Goal: Information Seeking & Learning: Learn about a topic

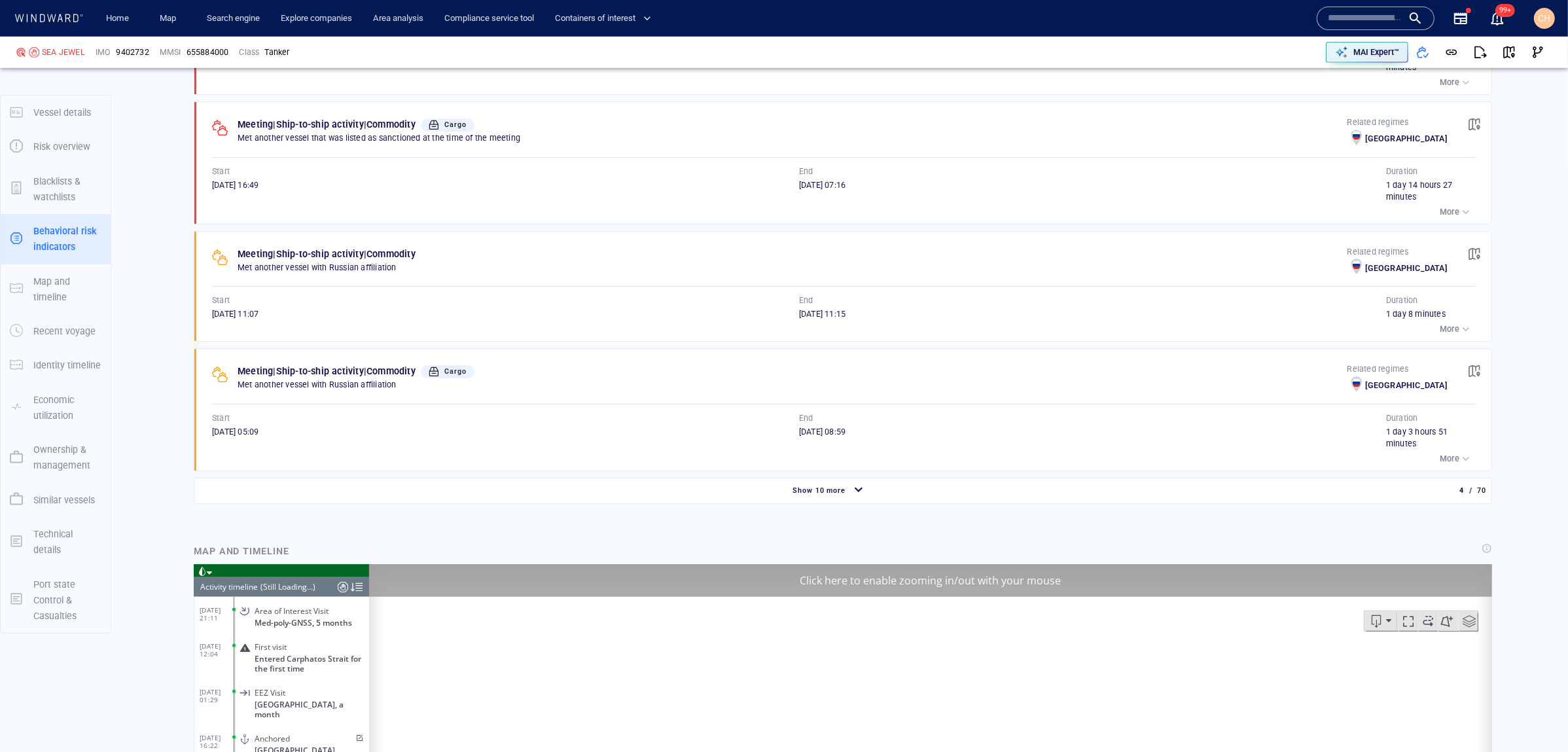
scroll to position [6344, 0]
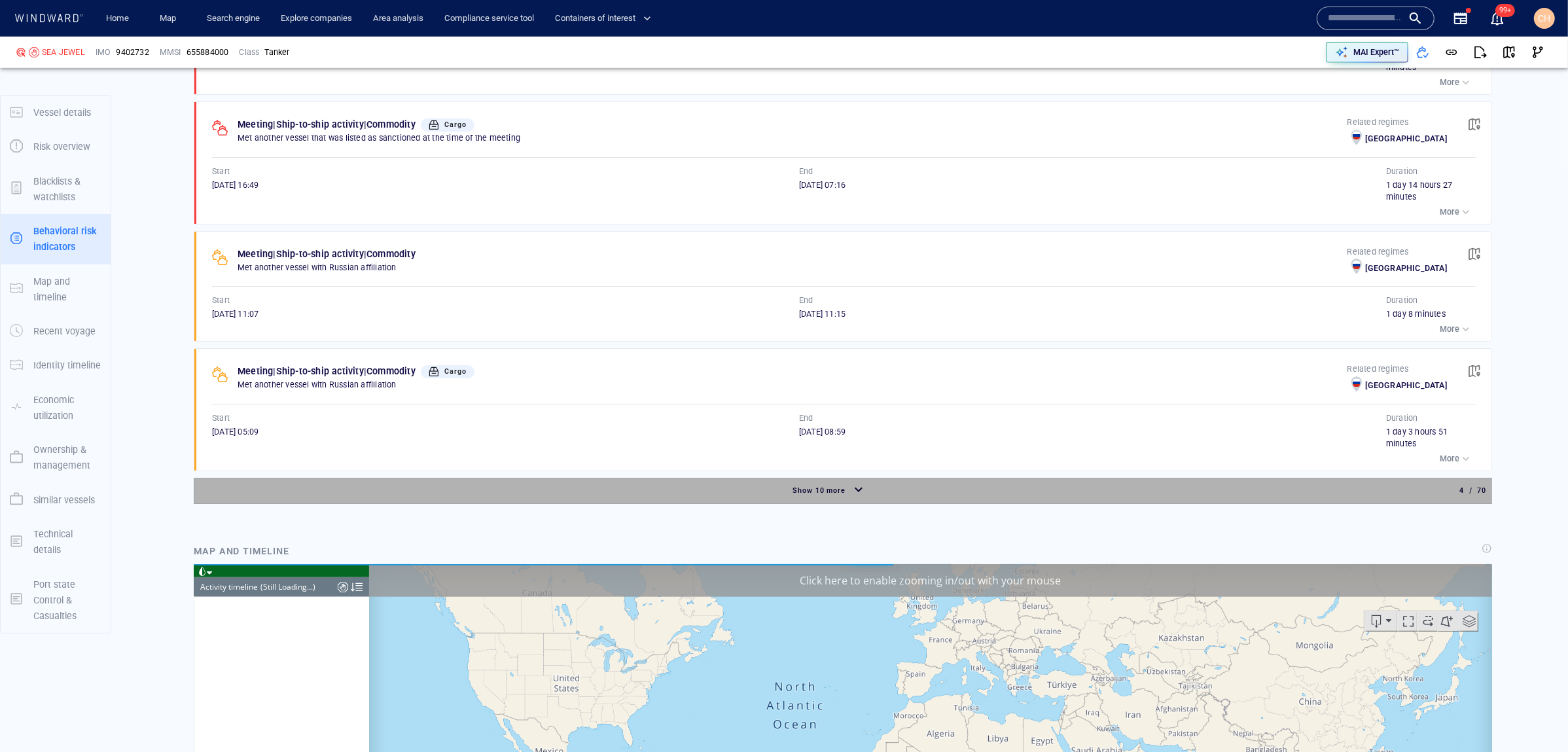
click at [851, 480] on div "button" at bounding box center [859, 489] width 21 height 23
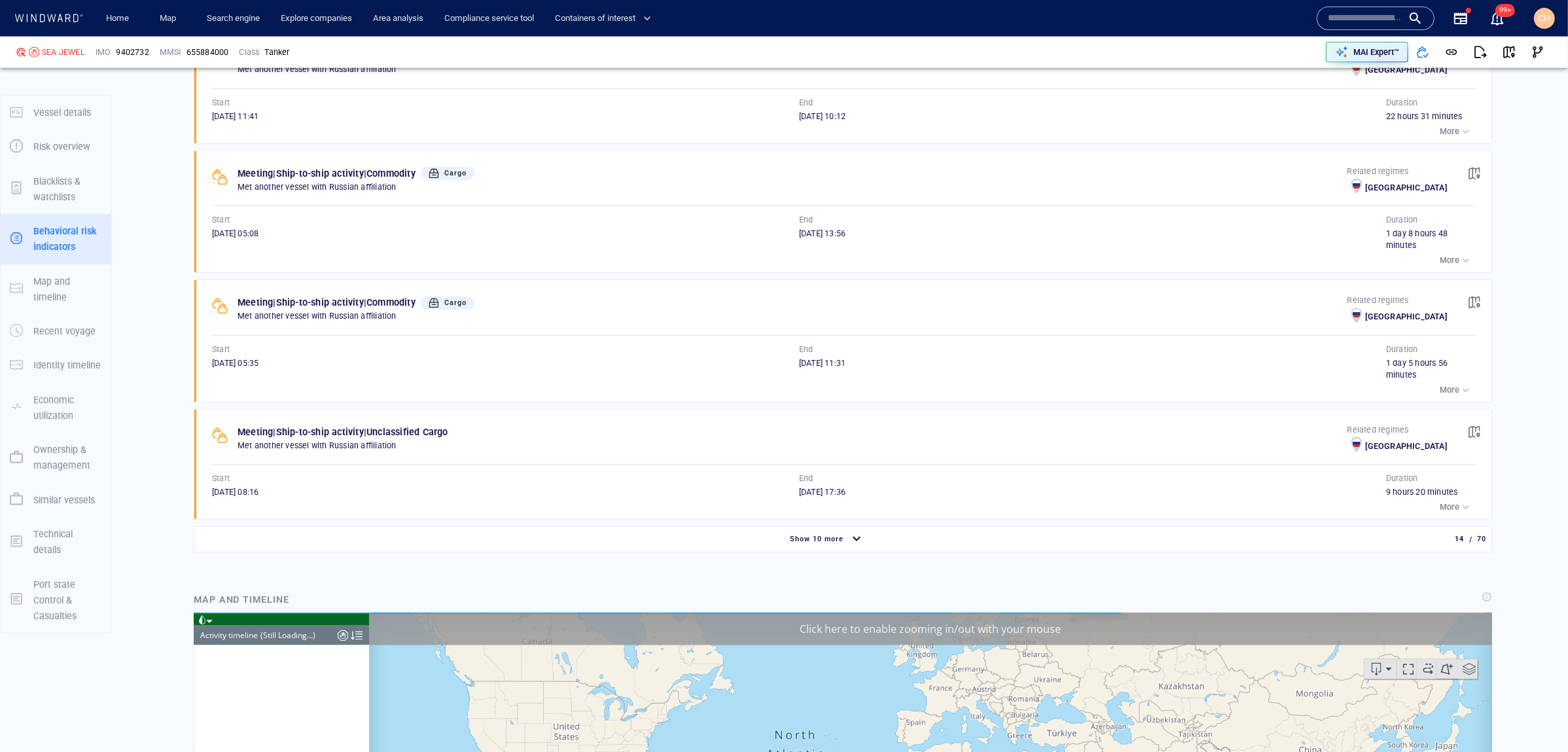
scroll to position [2503, 0]
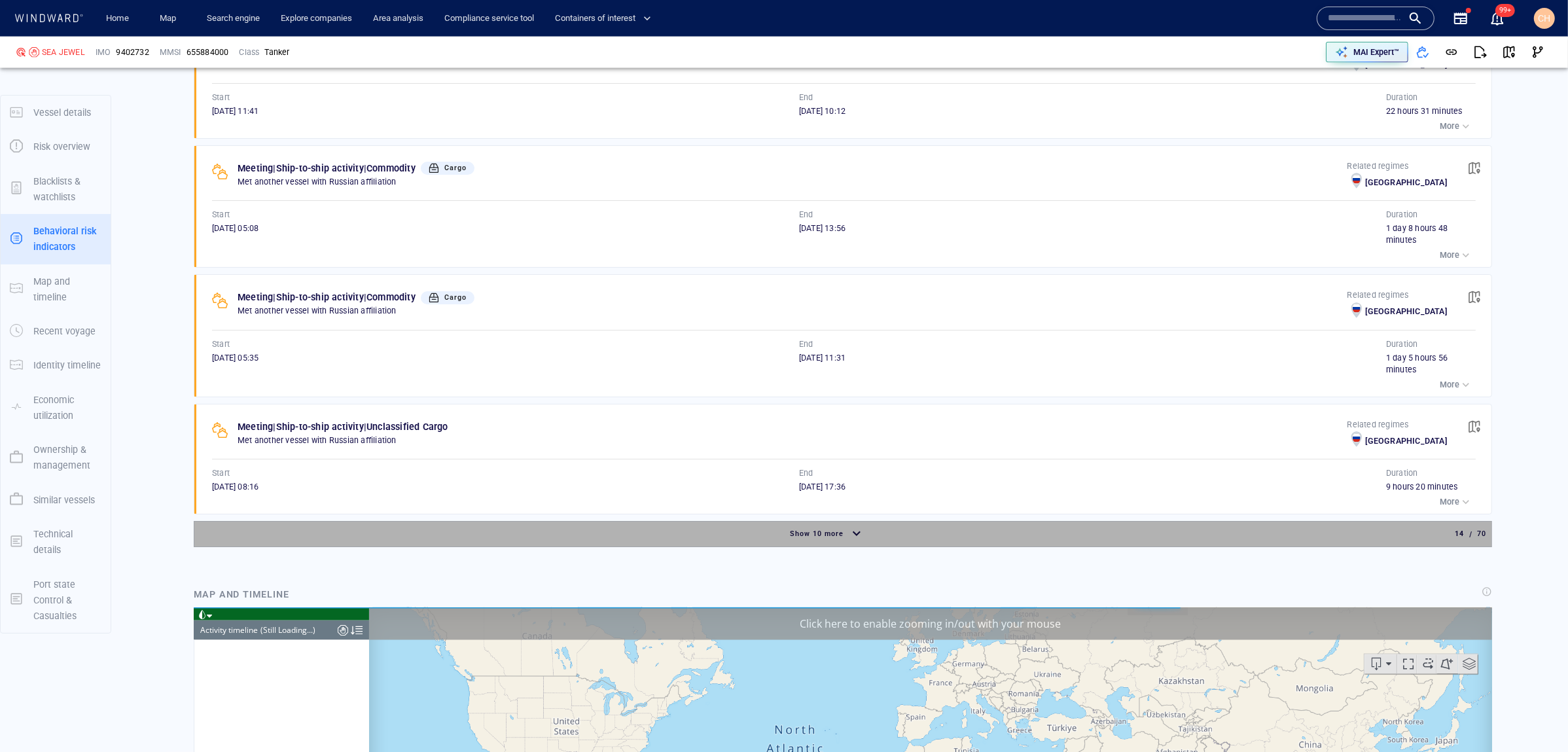
drag, startPoint x: 852, startPoint y: 531, endPoint x: 900, endPoint y: 465, distance: 81.6
click at [852, 531] on div "button" at bounding box center [857, 533] width 21 height 23
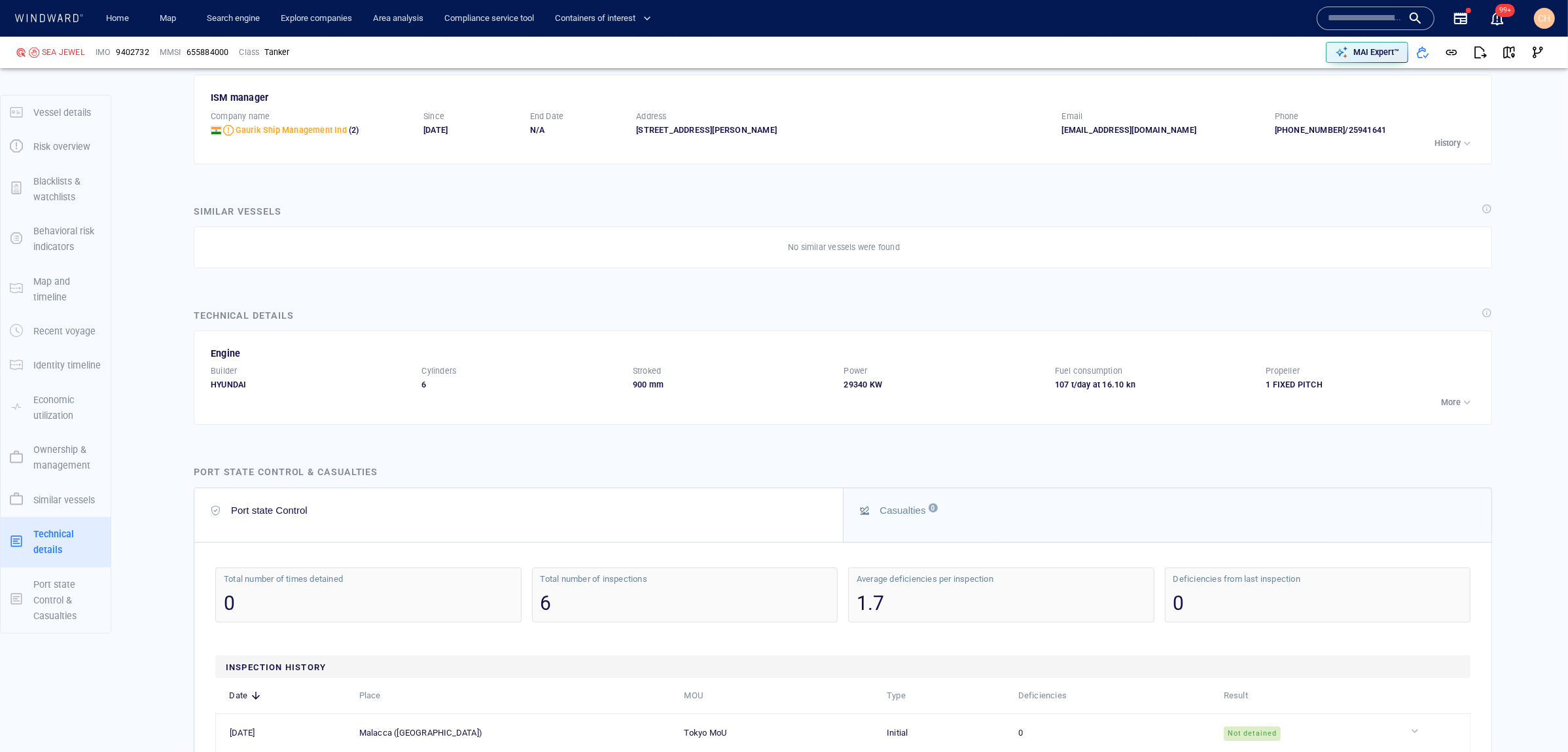
scroll to position [5889, 0]
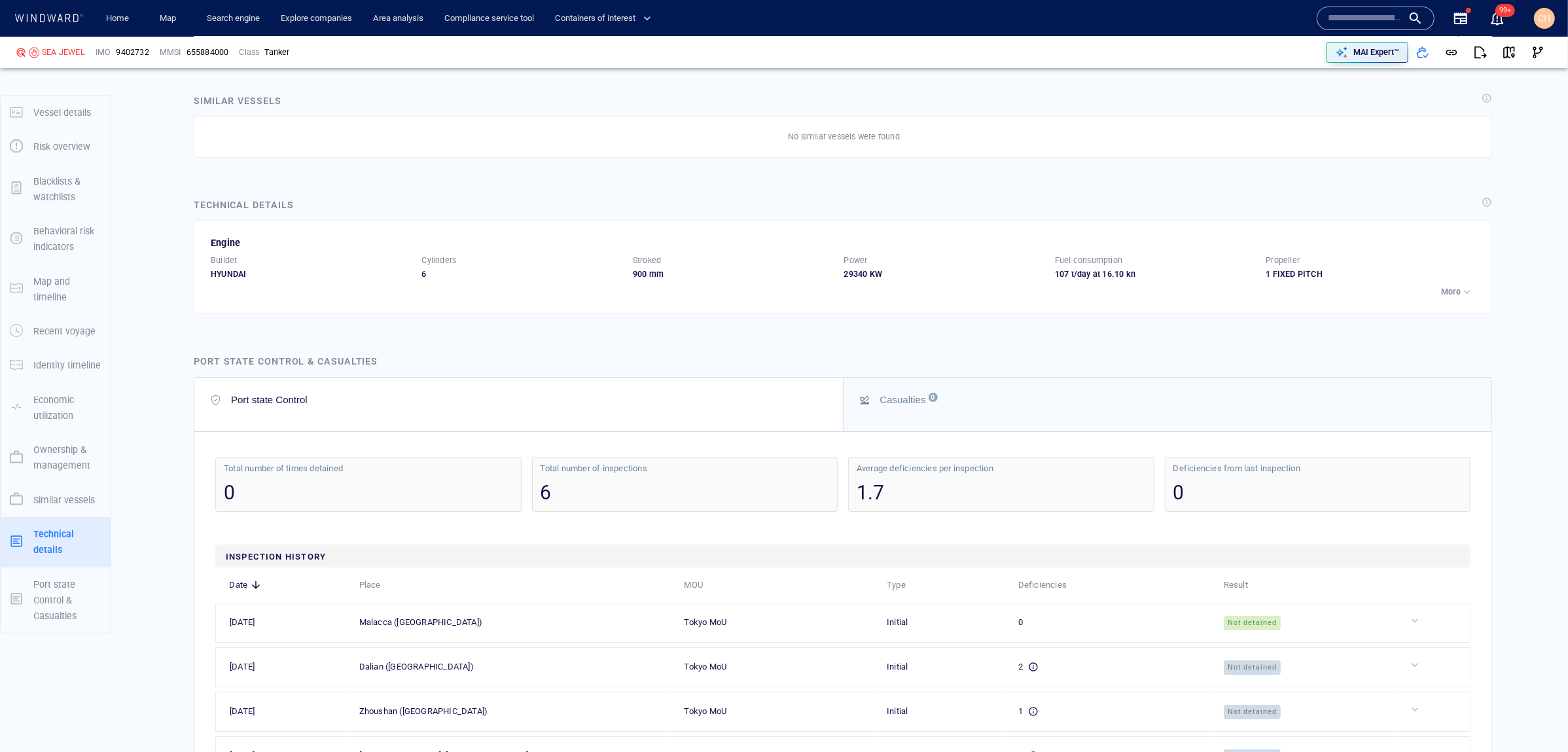
click at [1350, 16] on input "text" at bounding box center [1366, 17] width 75 height 19
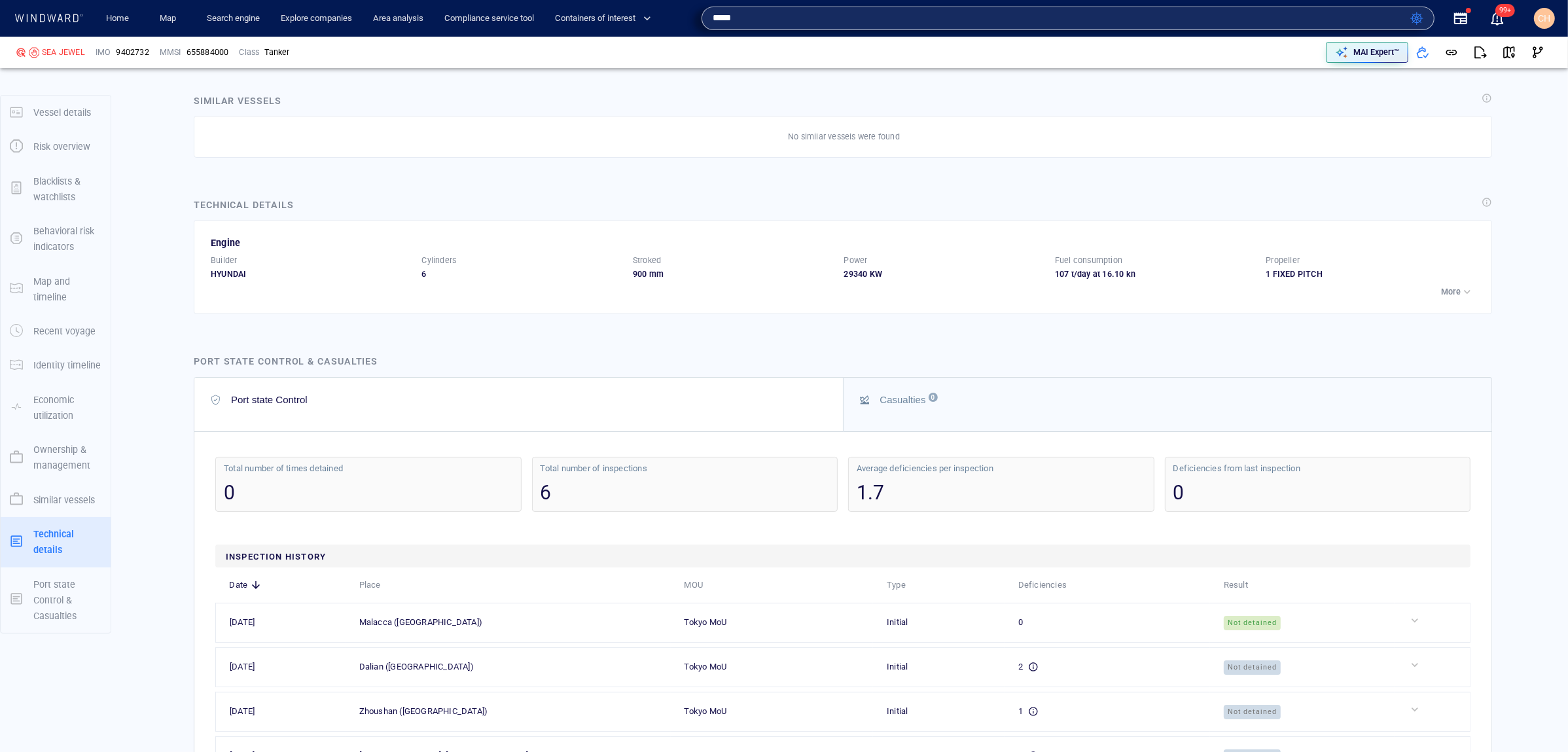
type input "*****"
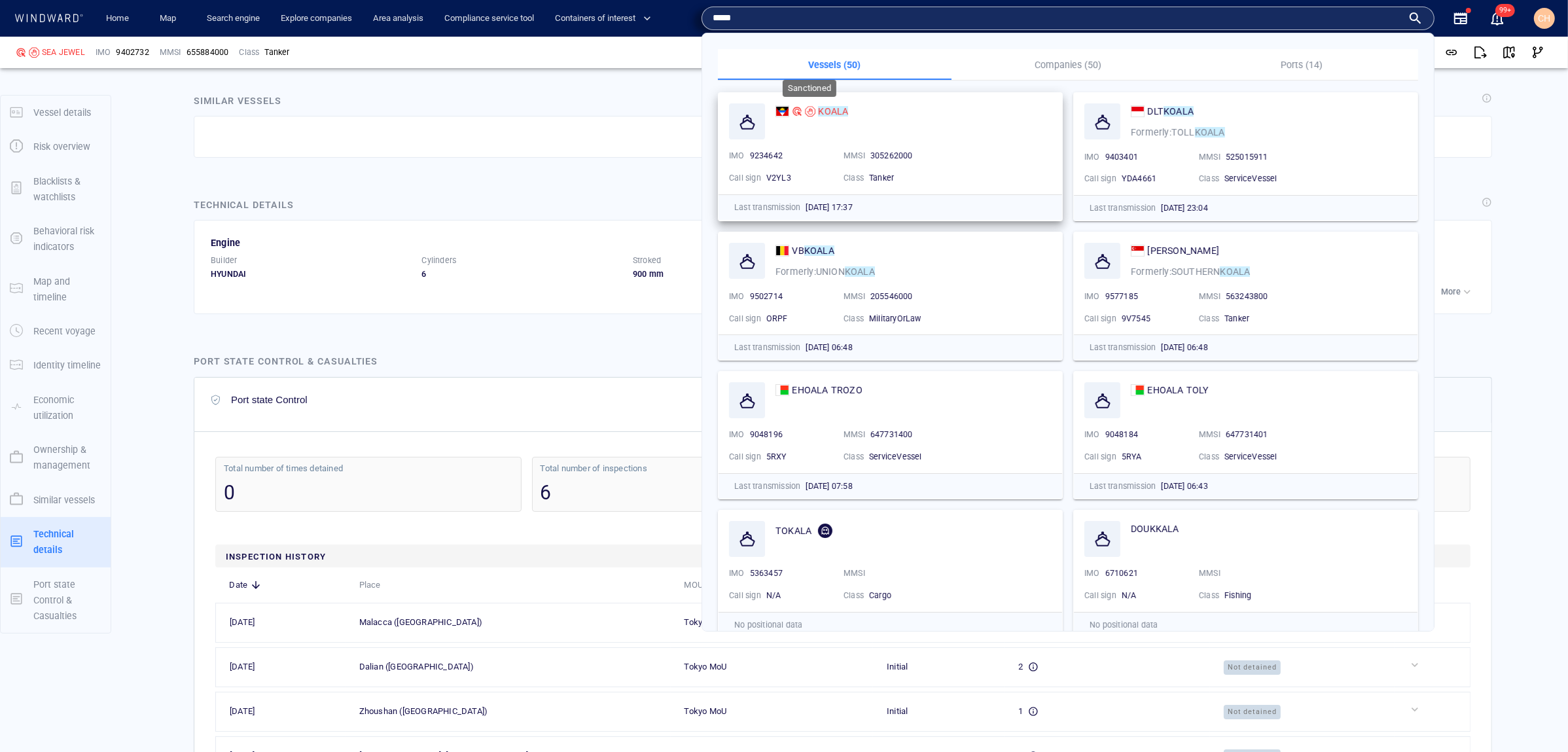
click at [809, 108] on div at bounding box center [809, 111] width 10 height 10
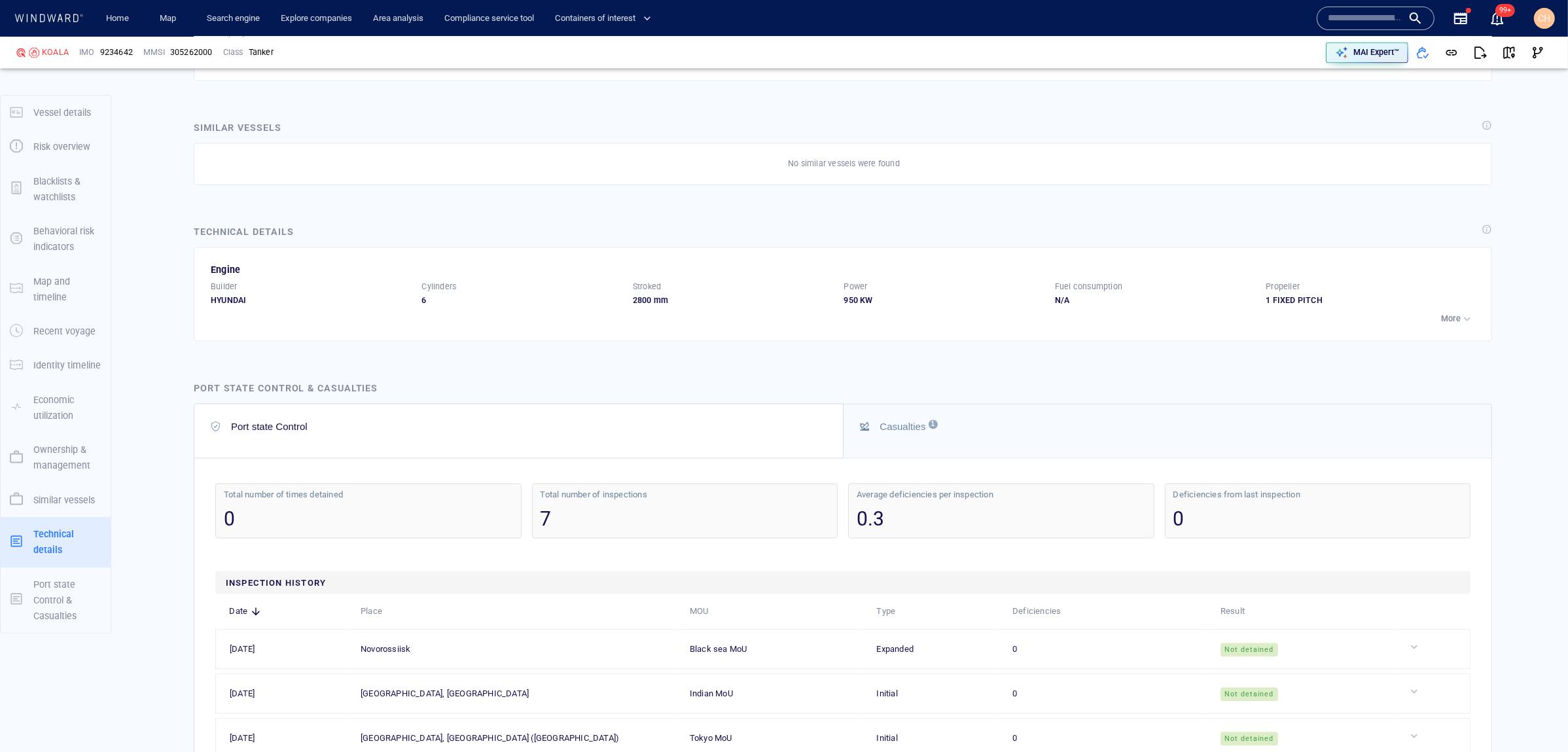
scroll to position [3330, 0]
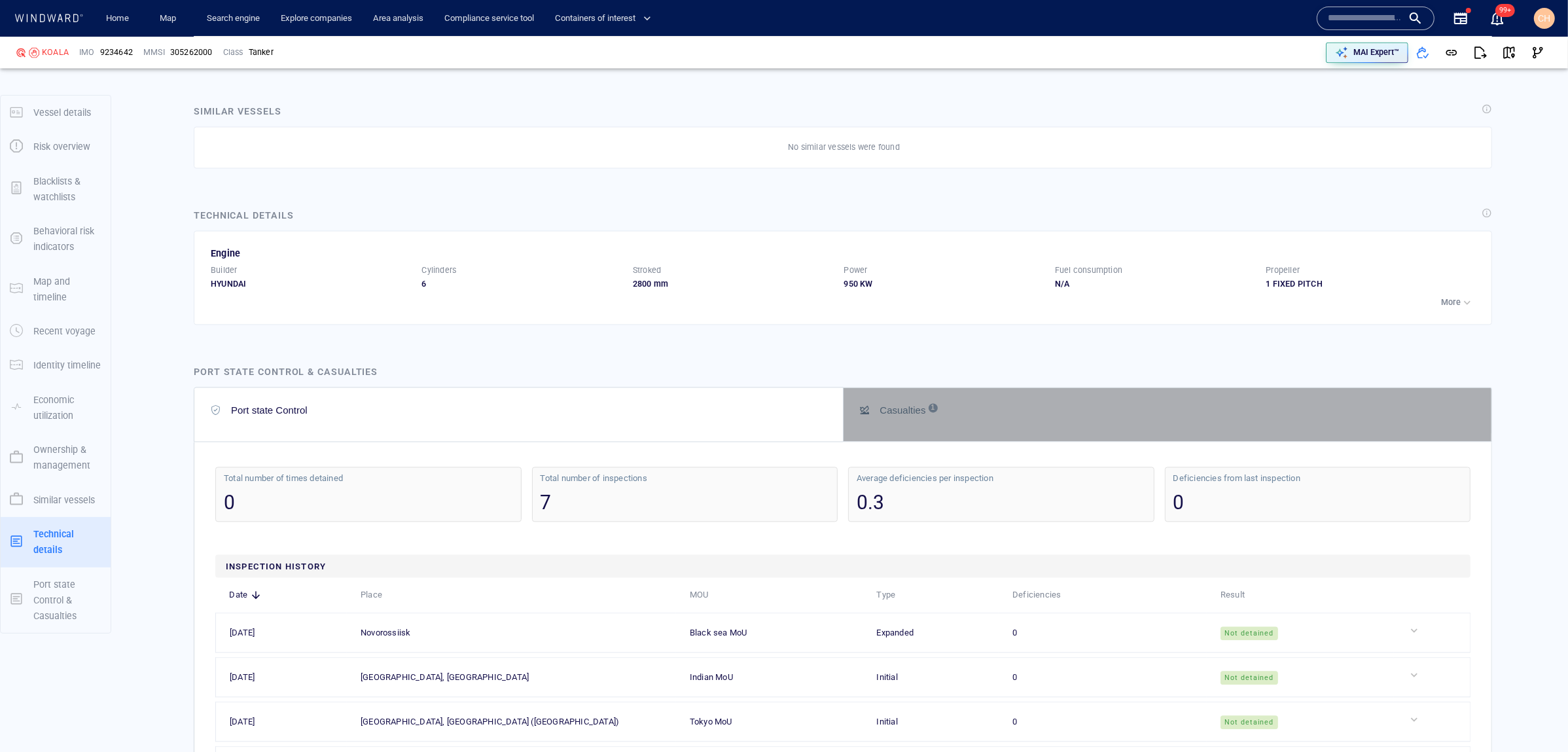
click at [903, 404] on div "Casualties 1" at bounding box center [903, 410] width 46 height 11
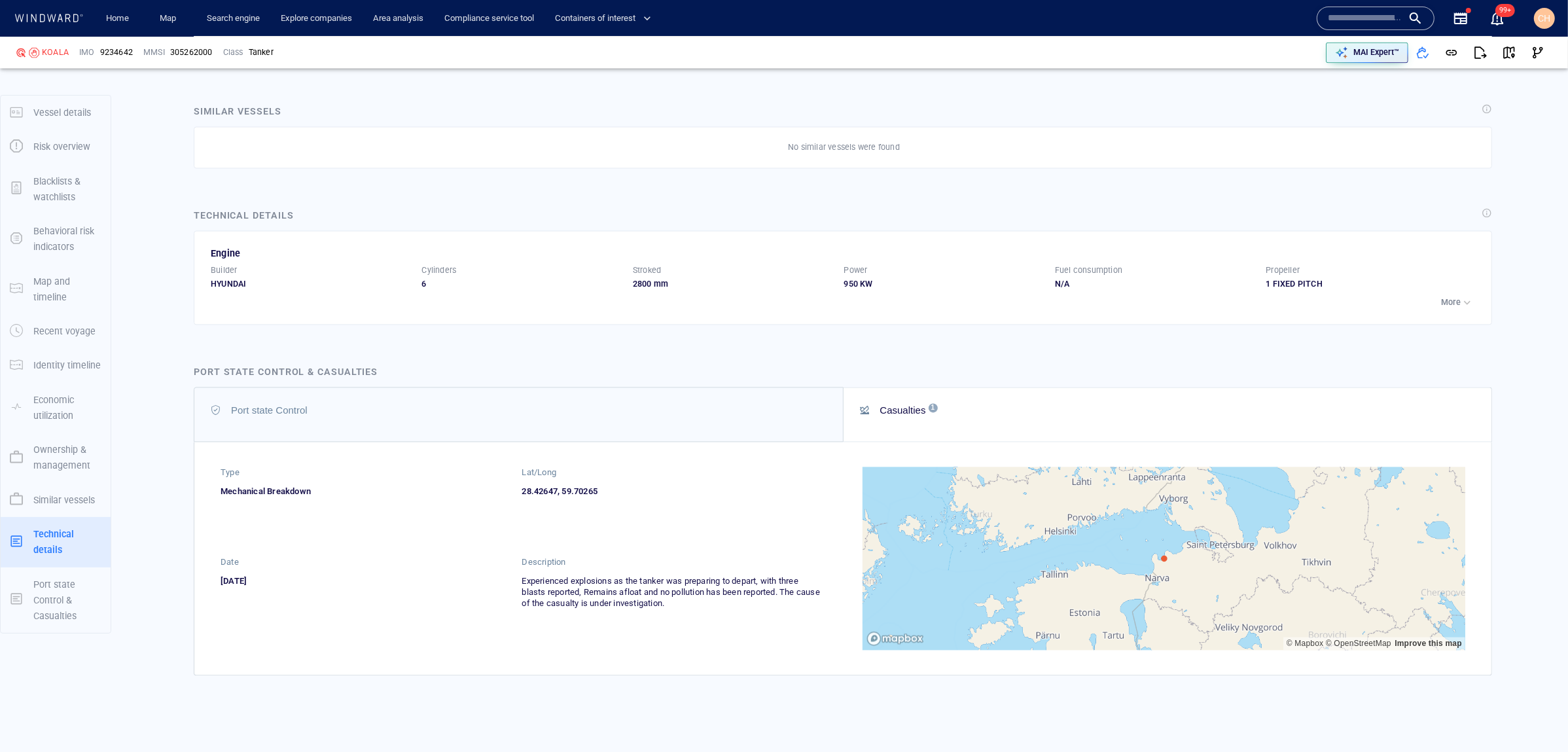
scroll to position [3389, 0]
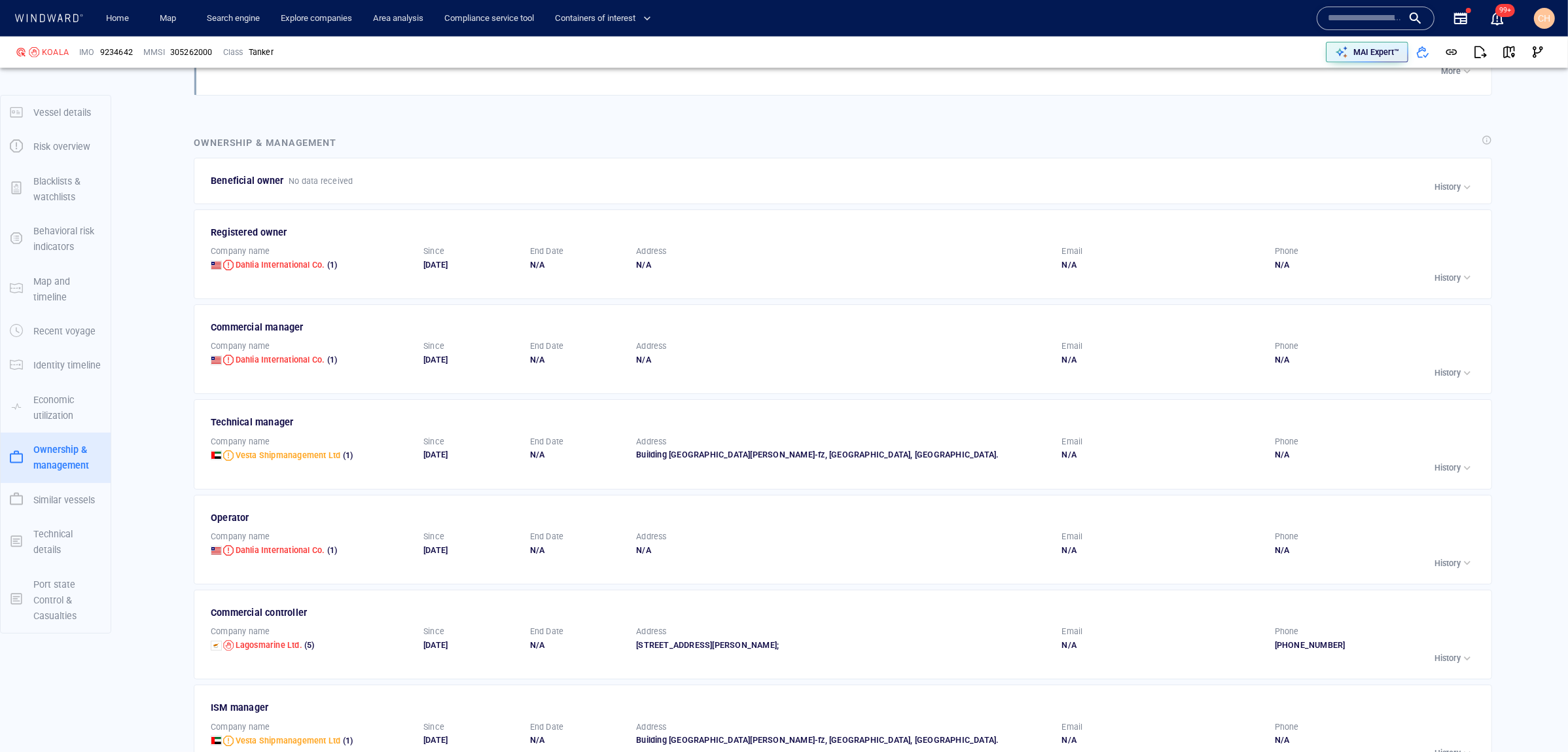
scroll to position [2621, 0]
